Goal: Task Accomplishment & Management: Manage account settings

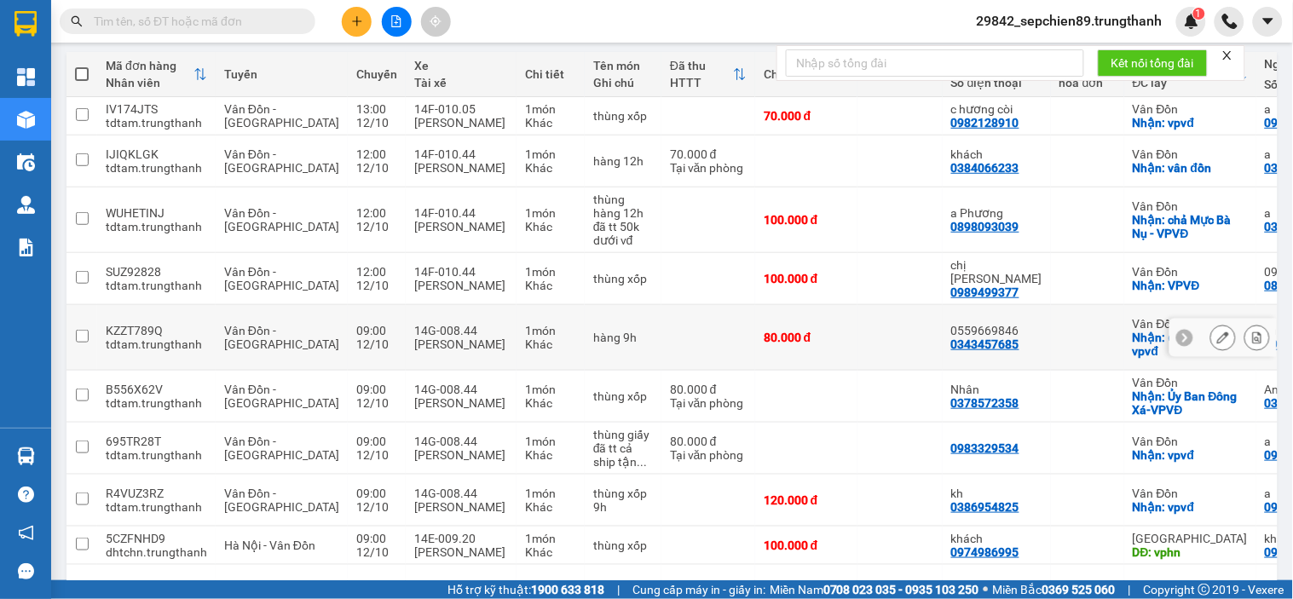
scroll to position [189, 0]
click at [1253, 331] on icon at bounding box center [1257, 337] width 9 height 12
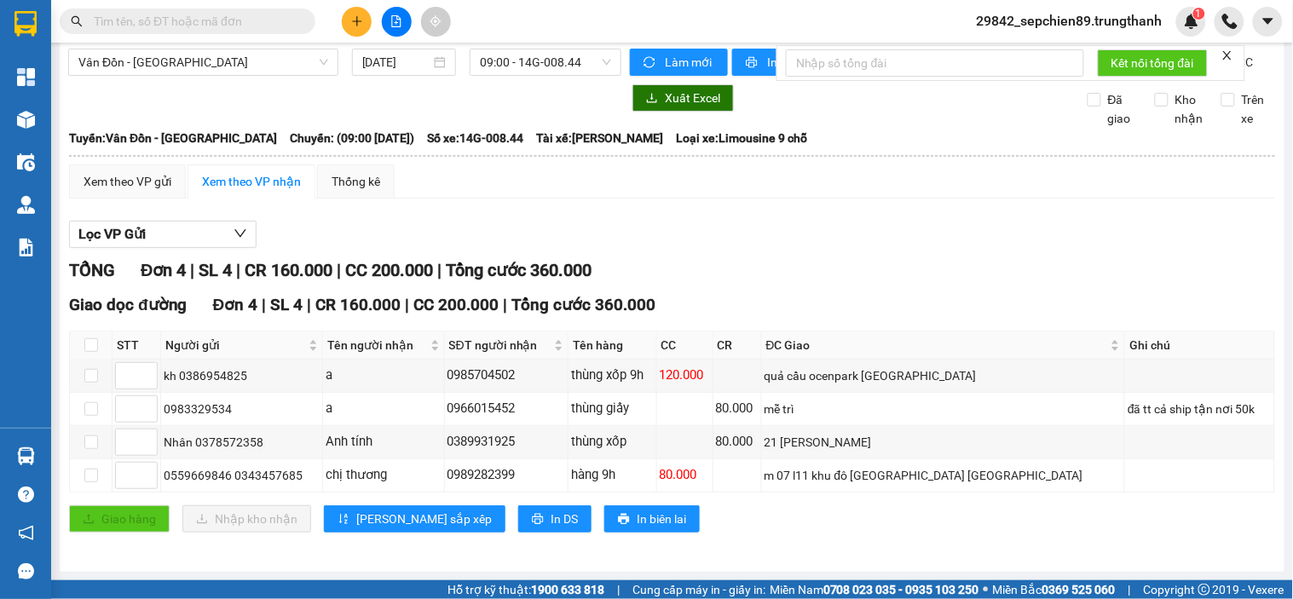
scroll to position [27, 0]
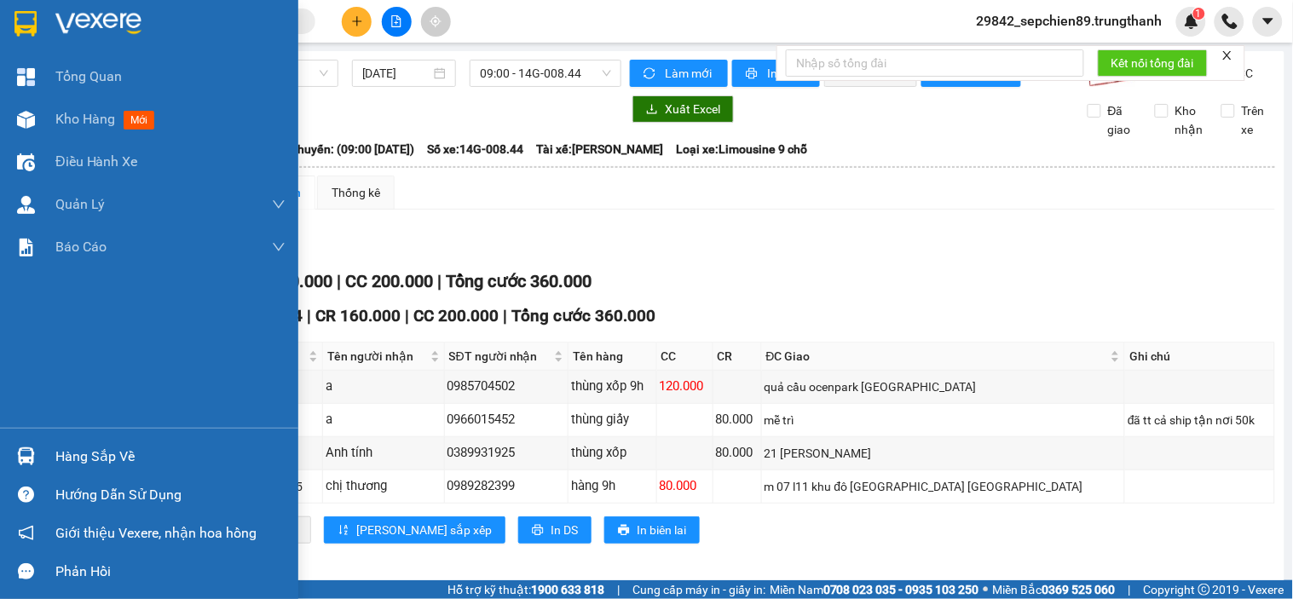
click at [97, 19] on img at bounding box center [98, 24] width 86 height 26
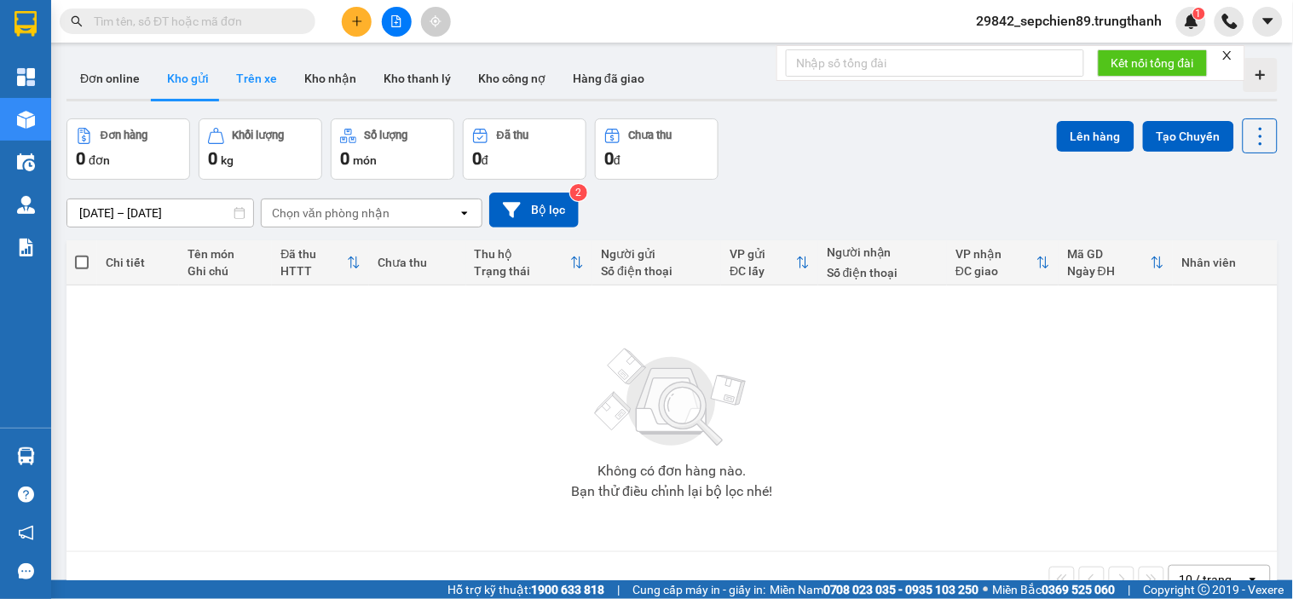
click at [240, 79] on button "Trên xe" at bounding box center [257, 78] width 68 height 41
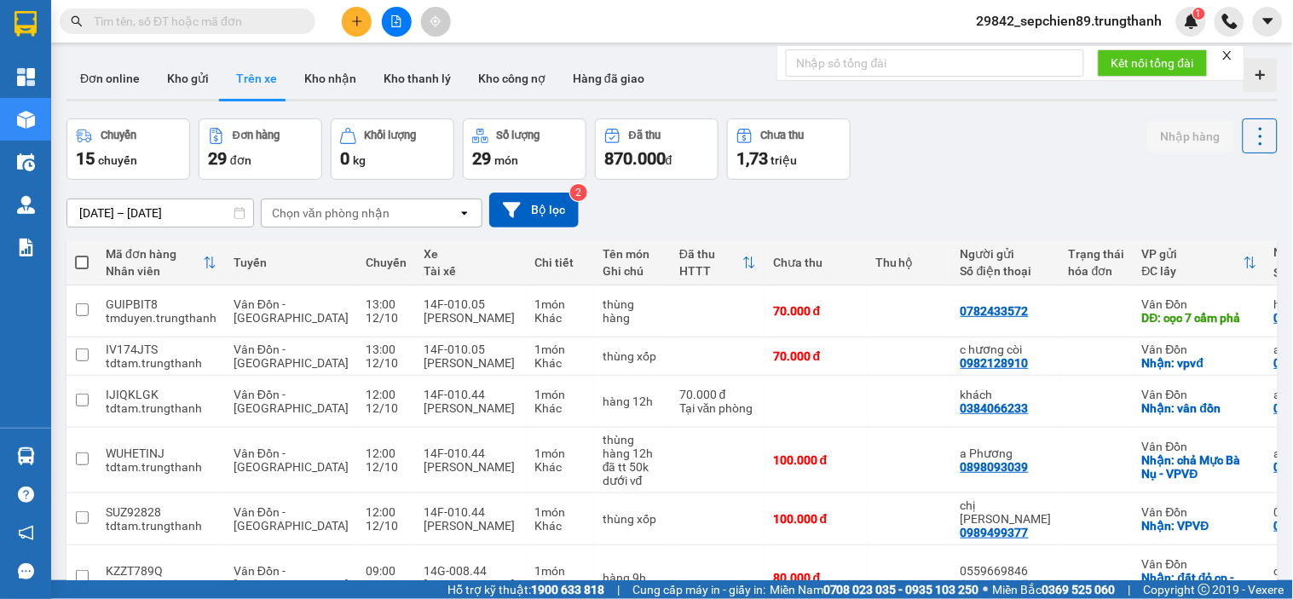
click at [152, 211] on input "10/10/2025 – 12/10/2025" at bounding box center [160, 213] width 186 height 27
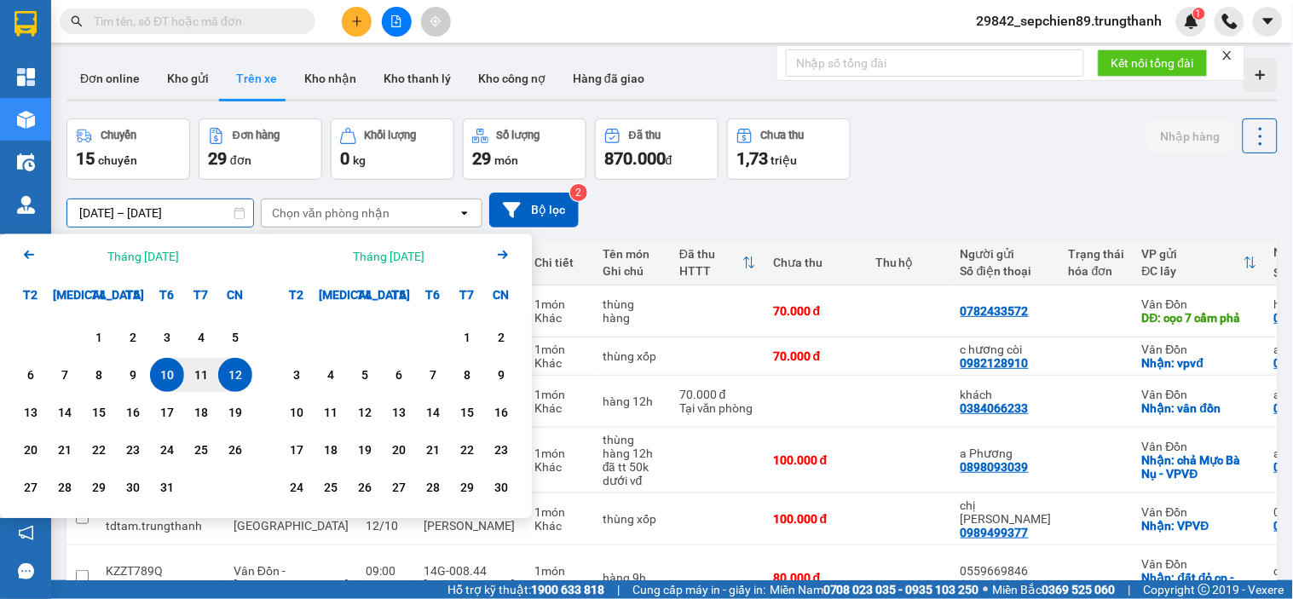
click at [228, 379] on div "12" at bounding box center [235, 375] width 24 height 20
type input "12/10/2025 – 12/10/2025"
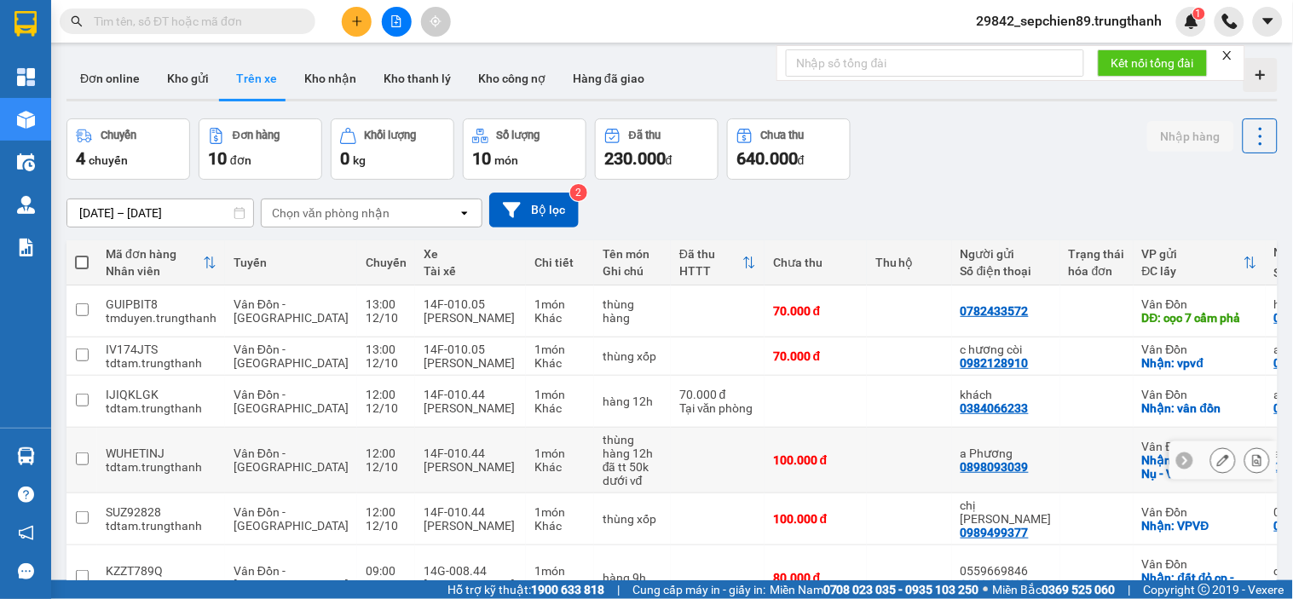
click at [1250, 471] on div at bounding box center [1258, 461] width 26 height 26
click at [1253, 457] on icon at bounding box center [1257, 460] width 9 height 12
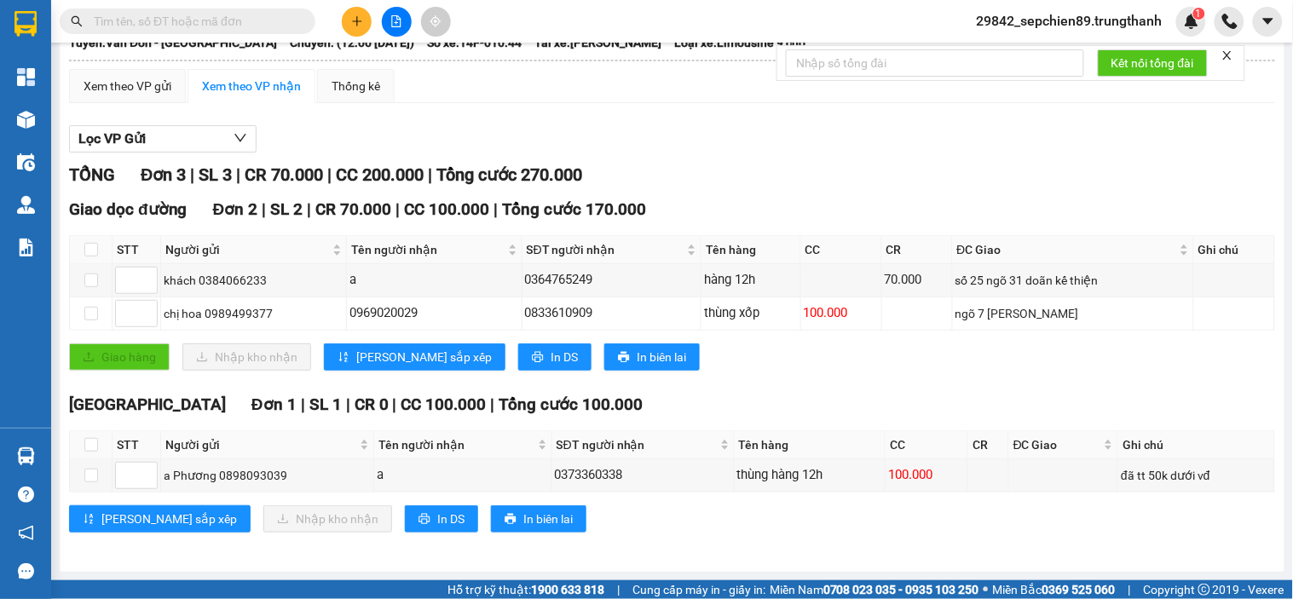
scroll to position [122, 0]
